Goal: Information Seeking & Learning: Learn about a topic

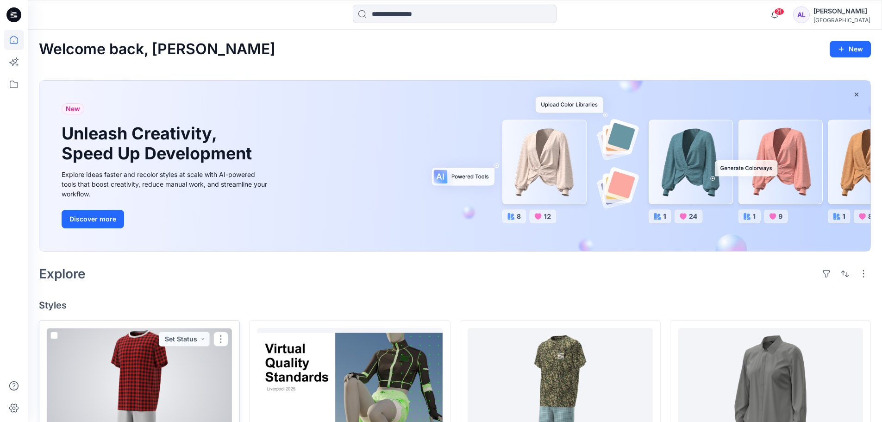
scroll to position [185, 0]
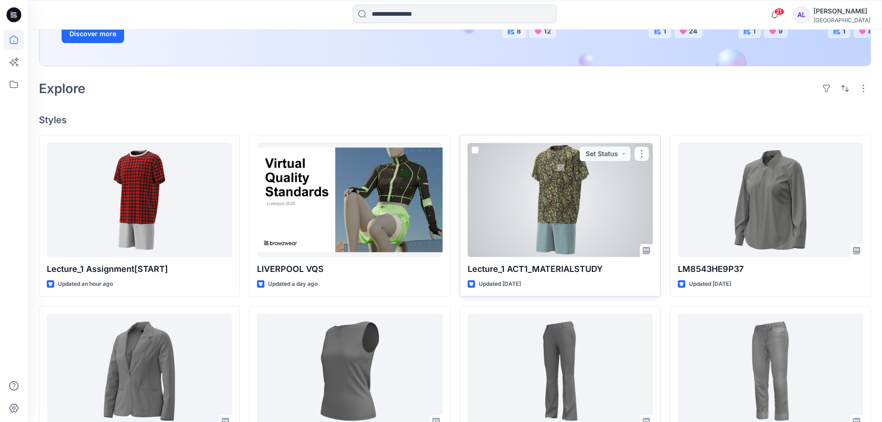
click at [528, 214] on div at bounding box center [559, 200] width 185 height 114
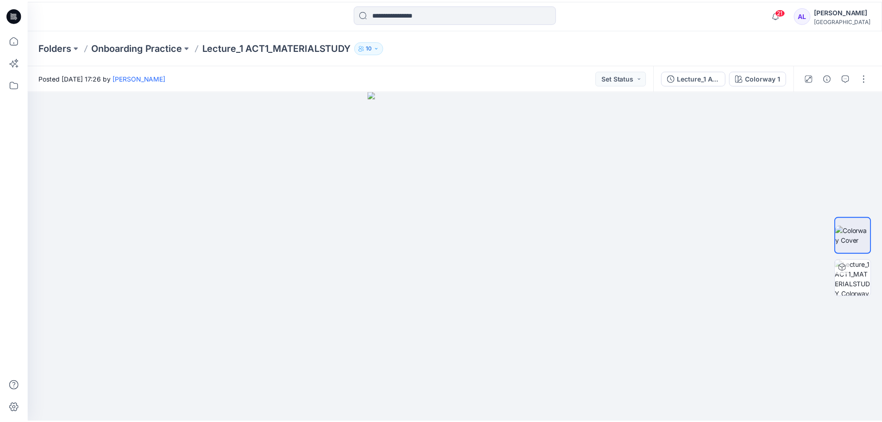
scroll to position [185, 0]
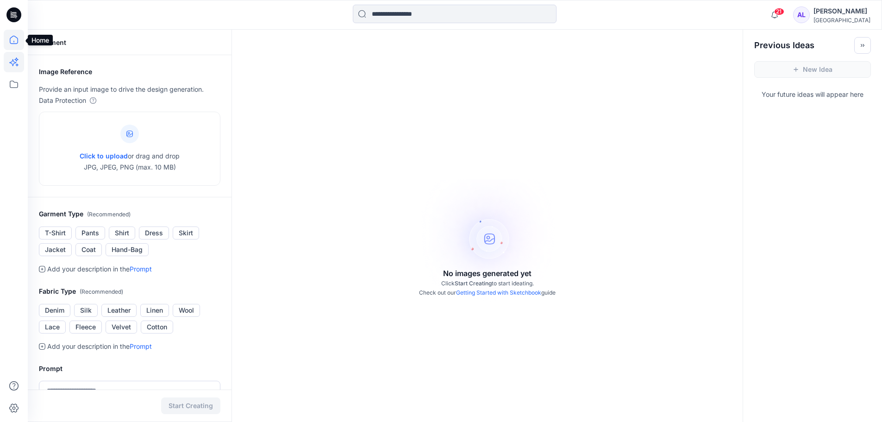
click at [10, 39] on icon at bounding box center [14, 40] width 20 height 20
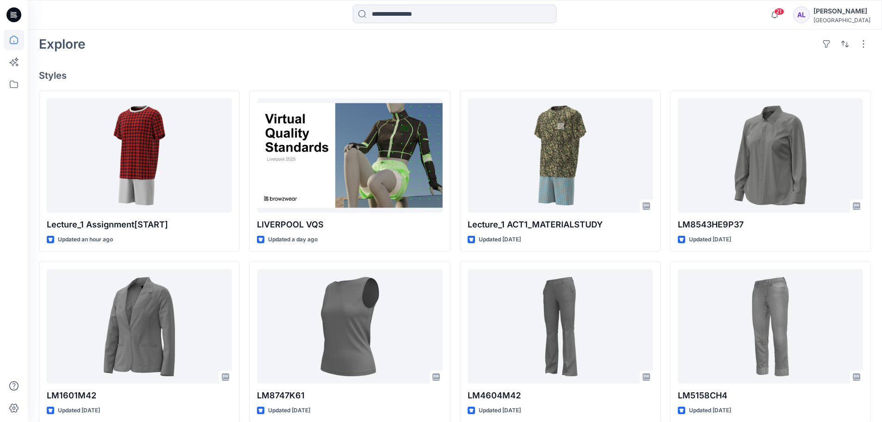
scroll to position [231, 0]
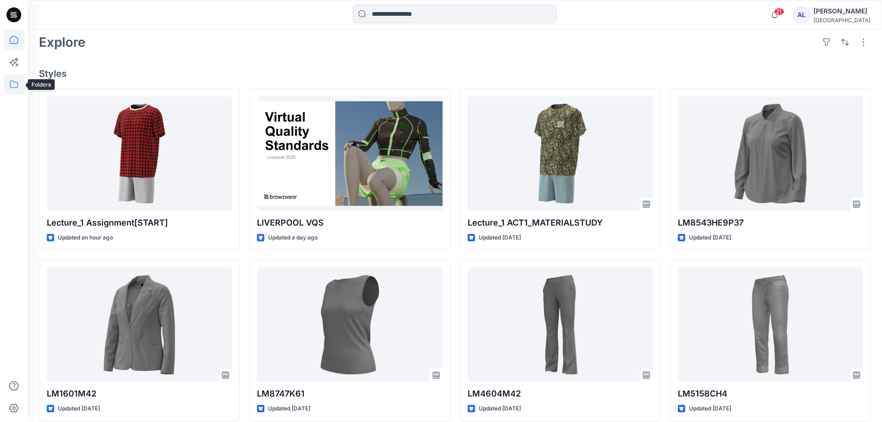
click at [13, 78] on icon at bounding box center [14, 84] width 20 height 20
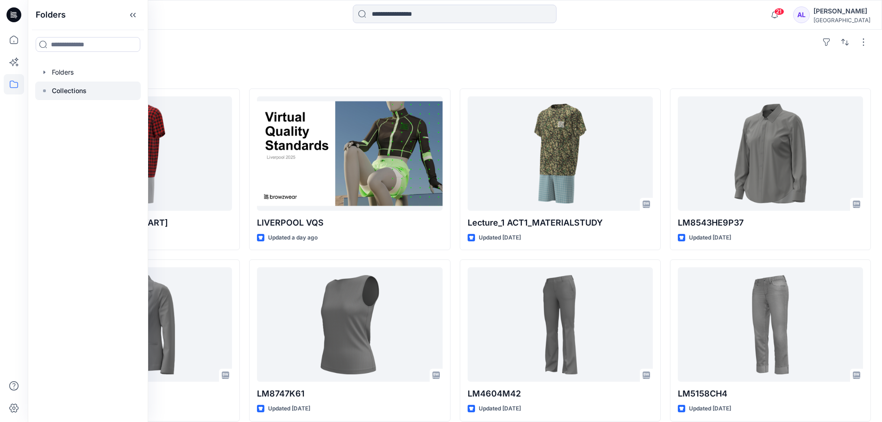
click at [70, 90] on p "Collections" at bounding box center [69, 90] width 35 height 11
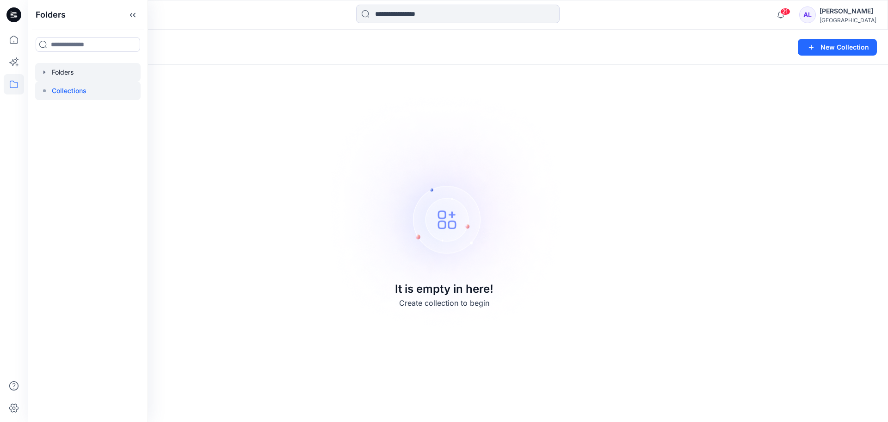
click at [68, 71] on div at bounding box center [88, 72] width 106 height 19
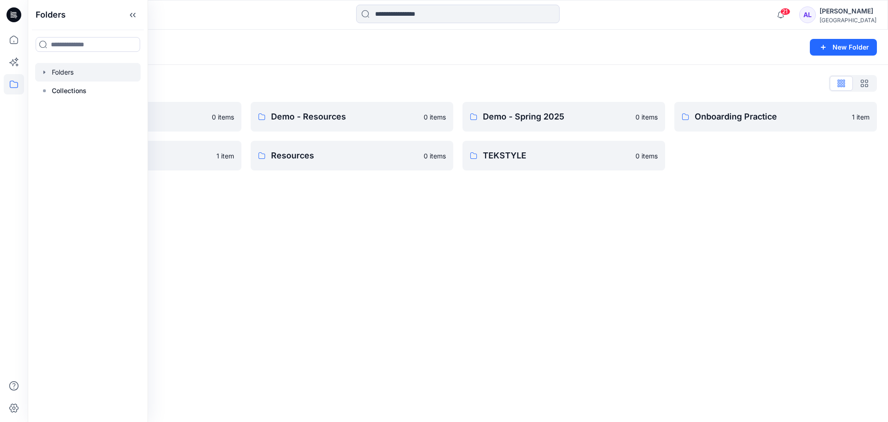
click at [455, 274] on div "Folders New Folder Folders List Demo - Blocks 0 items Practice 1 item Demo - Re…" at bounding box center [458, 226] width 861 height 392
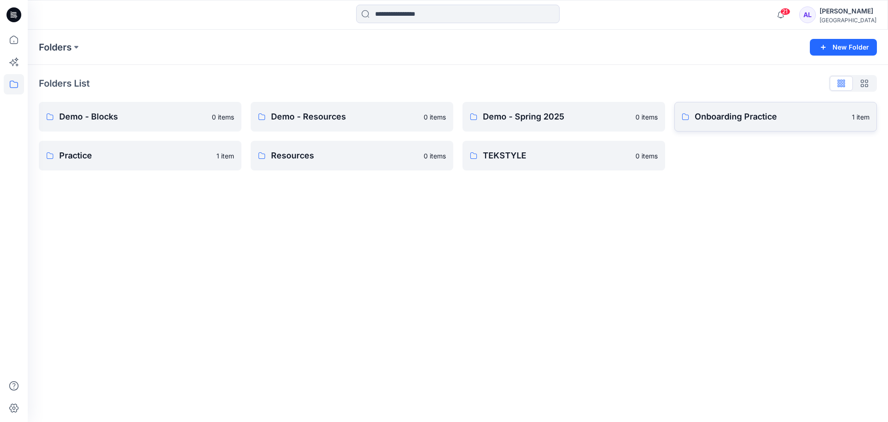
click at [698, 123] on link "Onboarding Practice 1 item" at bounding box center [776, 117] width 203 height 30
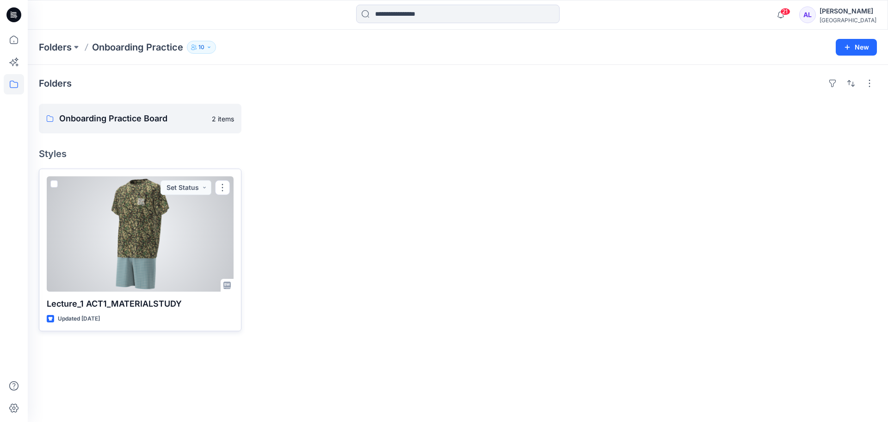
click at [125, 242] on div at bounding box center [140, 233] width 187 height 115
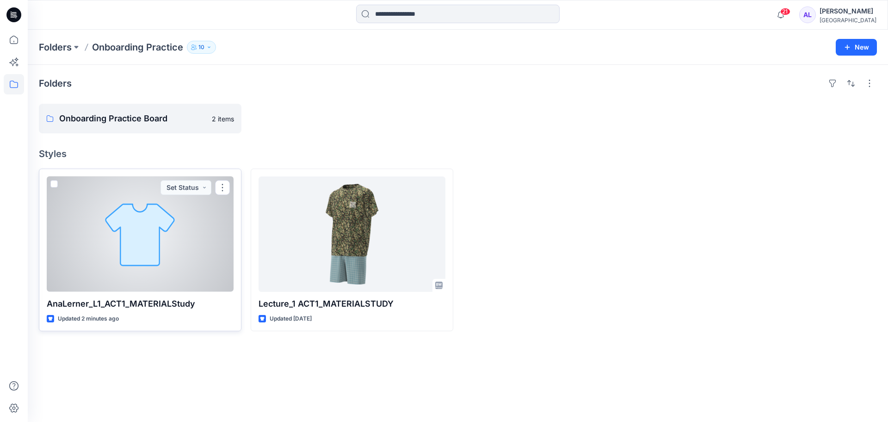
click at [110, 233] on div at bounding box center [140, 233] width 187 height 115
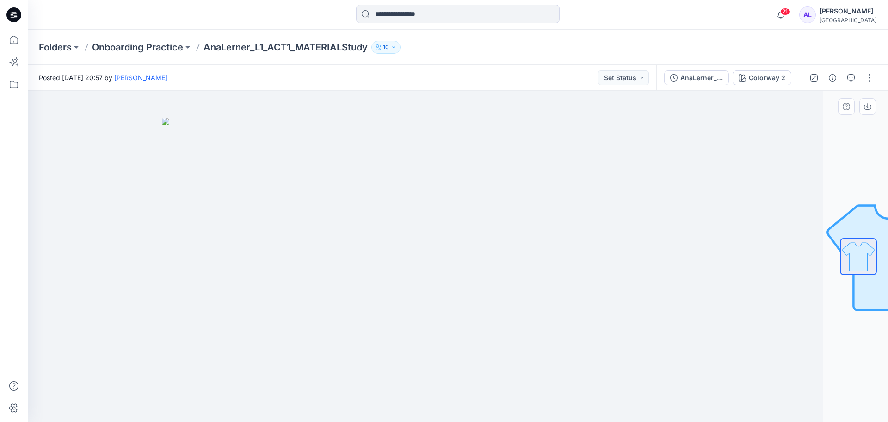
click at [871, 338] on div at bounding box center [858, 256] width 37 height 231
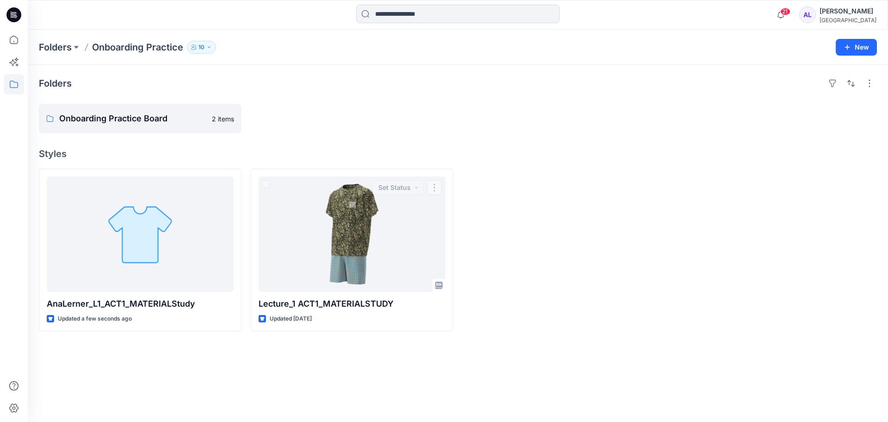
click at [573, 236] on div at bounding box center [564, 249] width 203 height 162
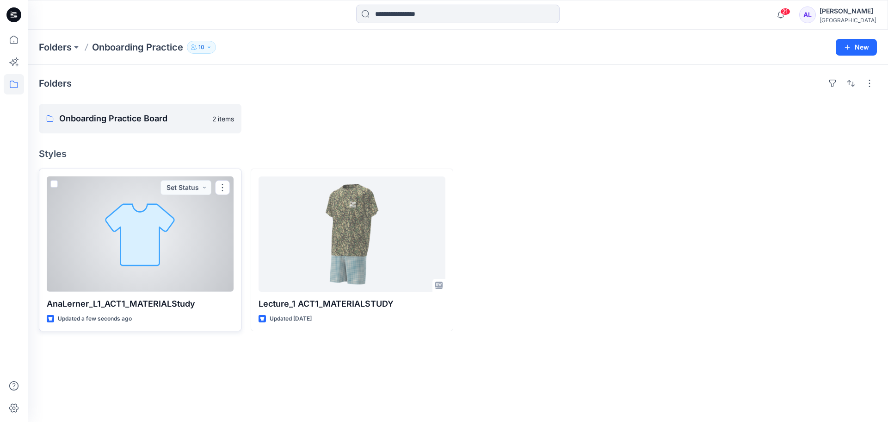
click at [145, 229] on div at bounding box center [140, 233] width 187 height 115
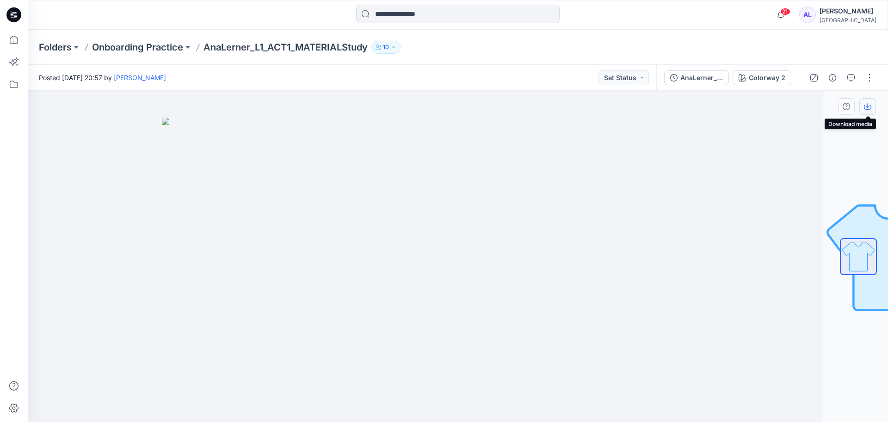
click at [867, 105] on icon "button" at bounding box center [867, 106] width 7 height 7
click at [859, 171] on div at bounding box center [858, 256] width 37 height 231
click at [525, 181] on img at bounding box center [393, 270] width 463 height 304
click at [776, 77] on div "Colorway 2" at bounding box center [767, 78] width 37 height 10
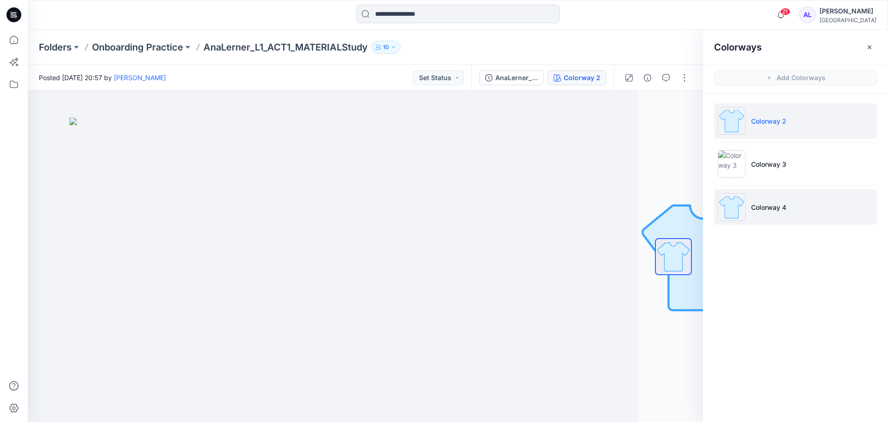
click at [779, 208] on p "Colorway 4" at bounding box center [768, 207] width 35 height 10
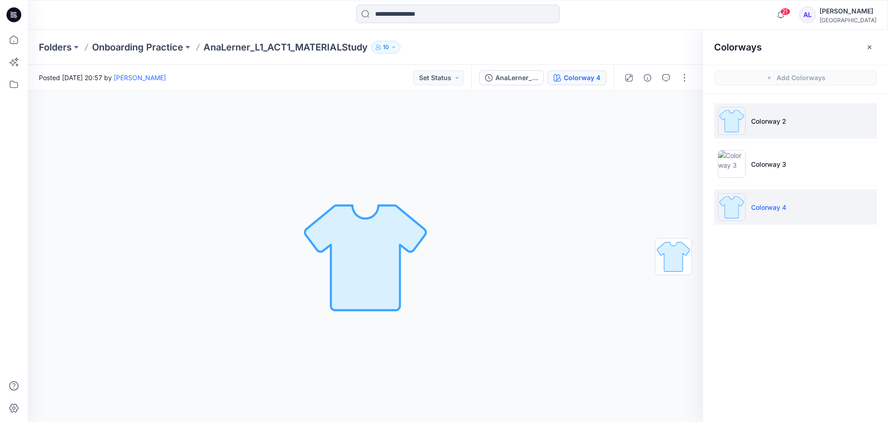
click at [769, 124] on p "Colorway 2" at bounding box center [768, 121] width 35 height 10
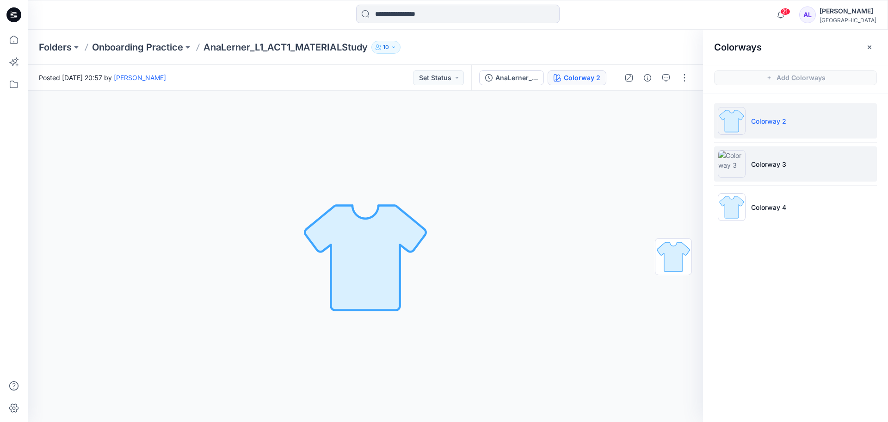
click at [763, 166] on p "Colorway 3" at bounding box center [768, 164] width 35 height 10
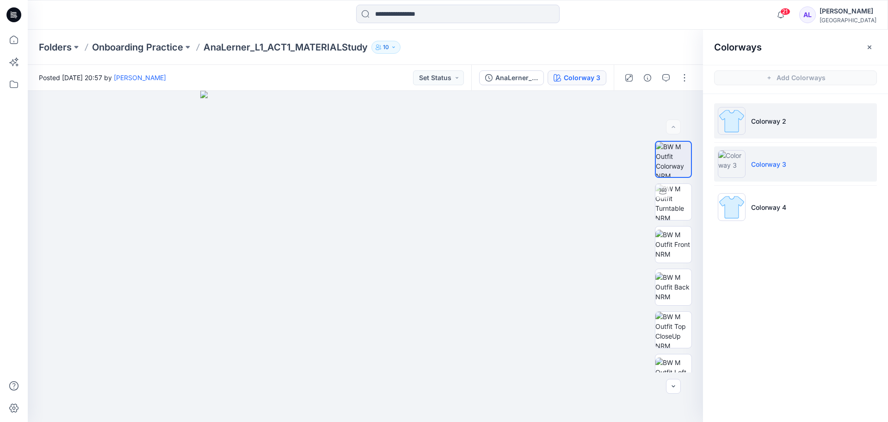
click at [764, 124] on p "Colorway 2" at bounding box center [768, 121] width 35 height 10
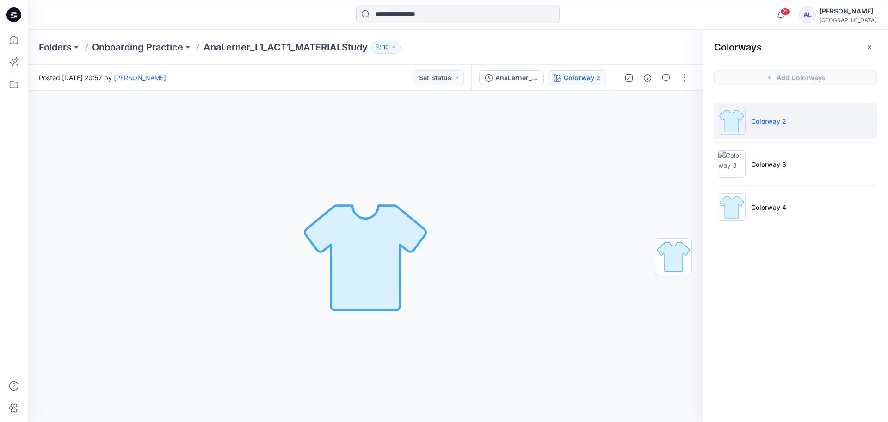
click at [764, 118] on p "Colorway 2" at bounding box center [768, 121] width 35 height 10
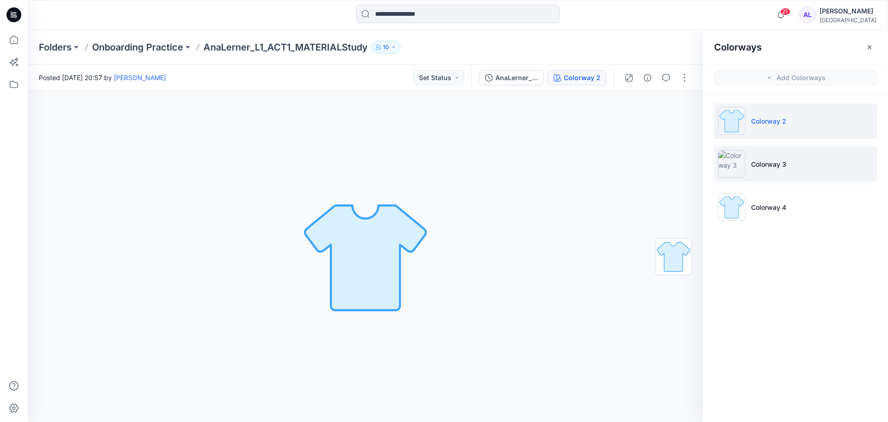
click at [767, 166] on p "Colorway 3" at bounding box center [768, 164] width 35 height 10
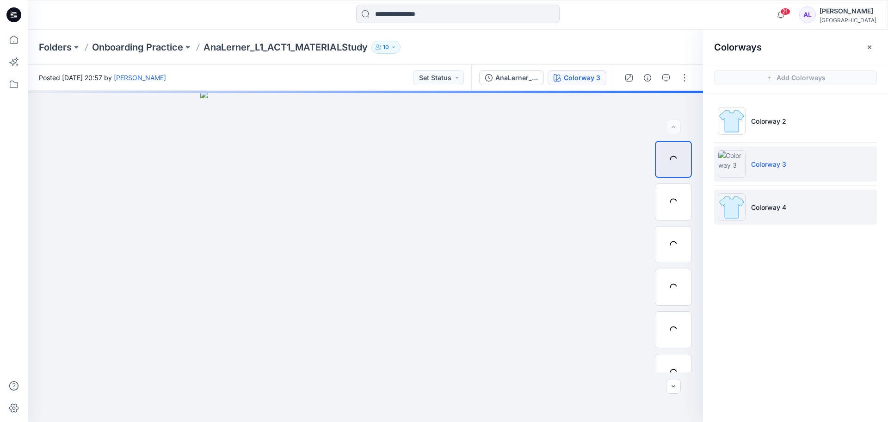
click at [767, 208] on p "Colorway 4" at bounding box center [768, 207] width 35 height 10
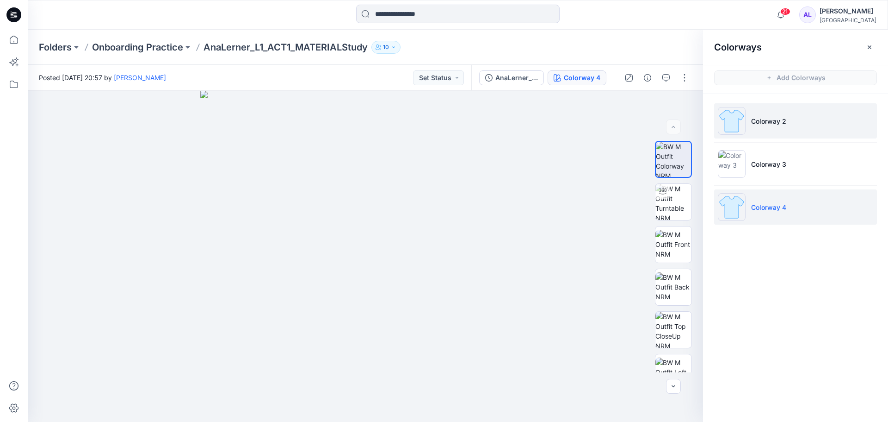
click at [746, 121] on li "Colorway 2" at bounding box center [795, 120] width 163 height 35
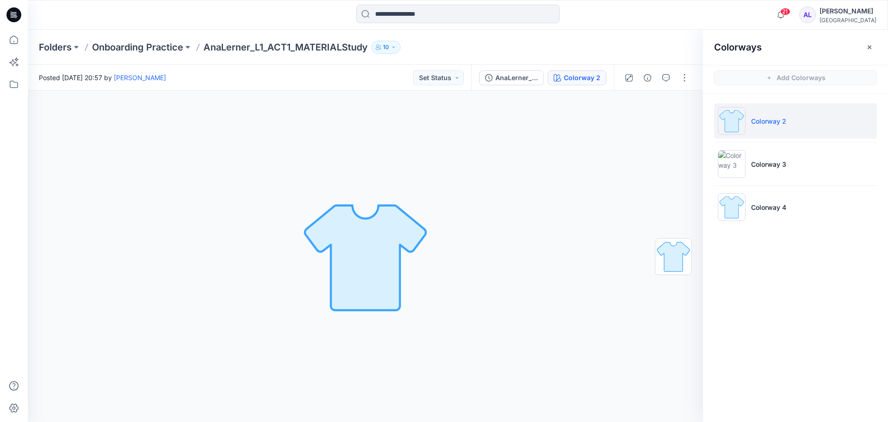
click at [776, 121] on p "Colorway 2" at bounding box center [768, 121] width 35 height 10
click at [757, 115] on li "Colorway 2" at bounding box center [795, 120] width 163 height 35
click at [782, 211] on p "Colorway 4" at bounding box center [768, 207] width 35 height 10
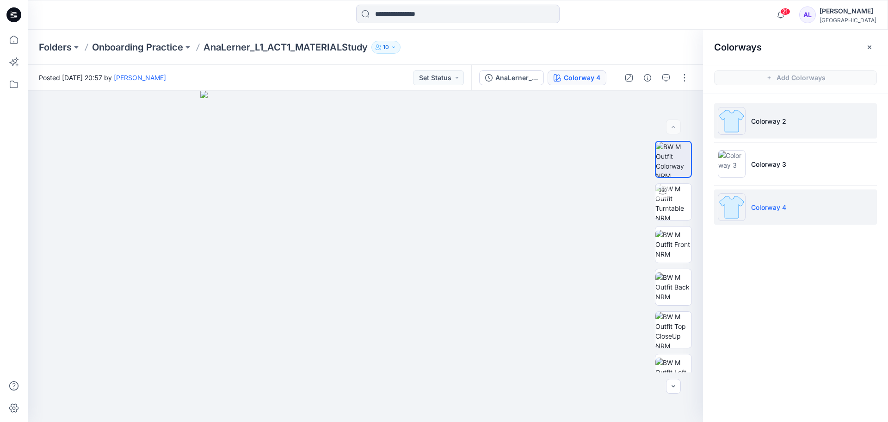
click at [761, 120] on p "Colorway 2" at bounding box center [768, 121] width 35 height 10
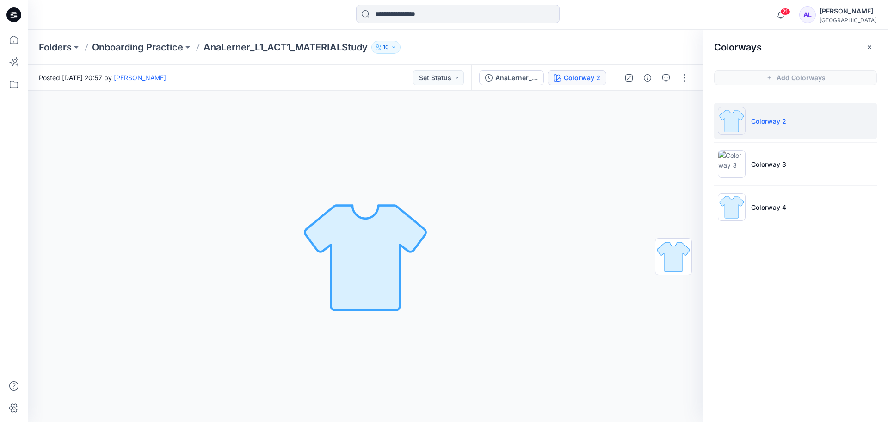
click at [761, 120] on p "Colorway 2" at bounding box center [768, 121] width 35 height 10
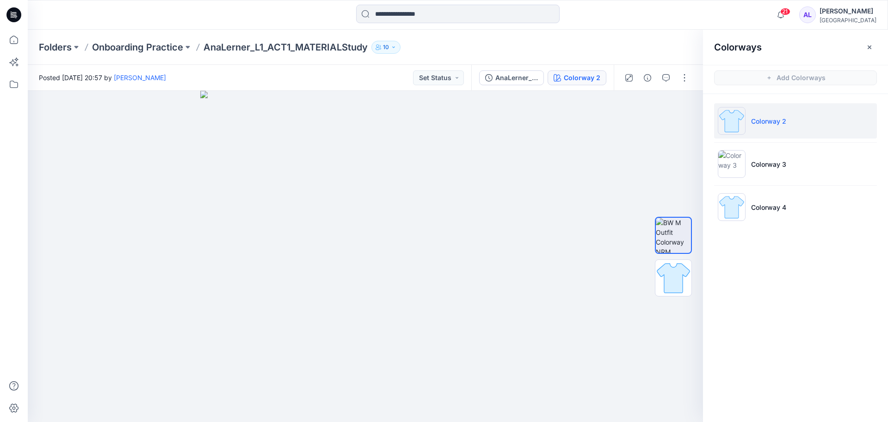
click at [804, 329] on div "Colorways Add Colorways Colorway 2 Colorway 3 Colorway 4" at bounding box center [795, 226] width 185 height 392
click at [682, 290] on img at bounding box center [674, 278] width 36 height 36
click at [682, 290] on img at bounding box center [673, 277] width 35 height 35
click at [678, 229] on img at bounding box center [674, 235] width 36 height 36
click at [751, 115] on li "Colorway 2" at bounding box center [795, 120] width 163 height 35
